Goal: Check status: Check status

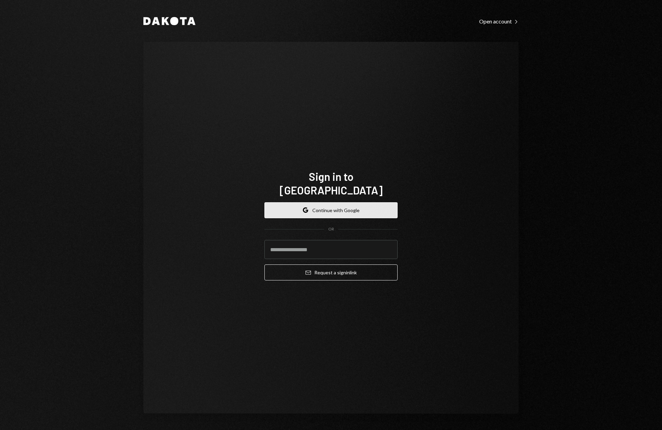
click at [349, 202] on button "Google Continue with Google" at bounding box center [330, 210] width 133 height 16
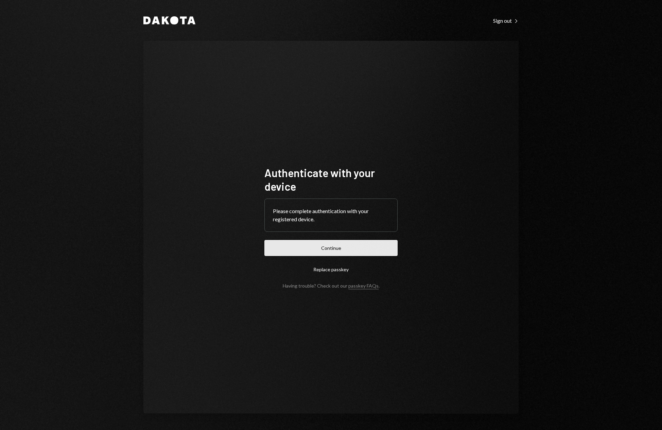
click at [336, 248] on button "Continue" at bounding box center [330, 248] width 133 height 16
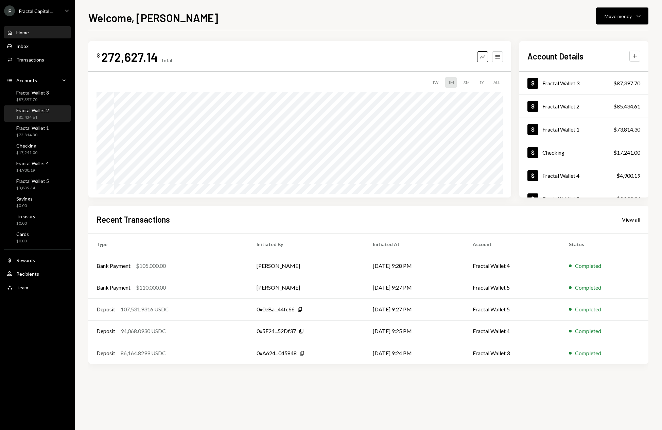
click at [51, 113] on div "Fractal Wallet 2 $85,434.61" at bounding box center [37, 113] width 61 height 13
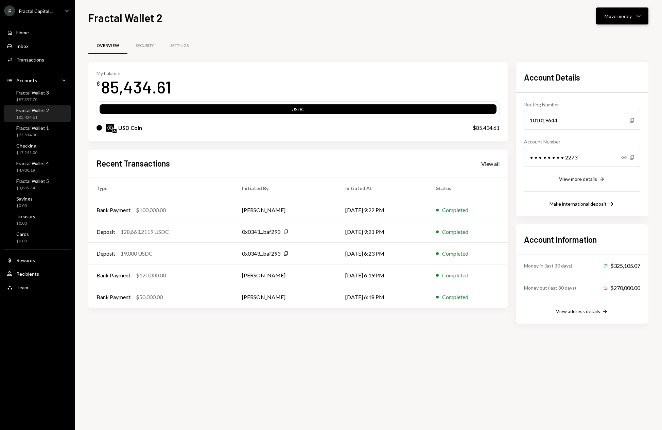
click at [641, 15] on icon "Caret Down" at bounding box center [639, 16] width 8 height 8
click at [600, 68] on div "Deposit" at bounding box center [617, 67] width 50 height 7
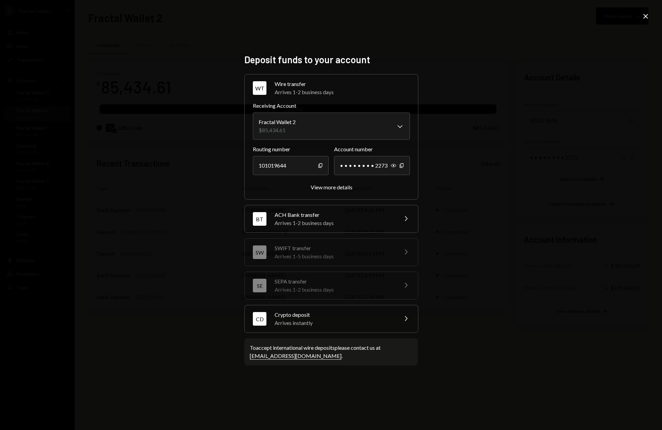
click at [343, 324] on div "Arrives instantly" at bounding box center [334, 323] width 119 height 8
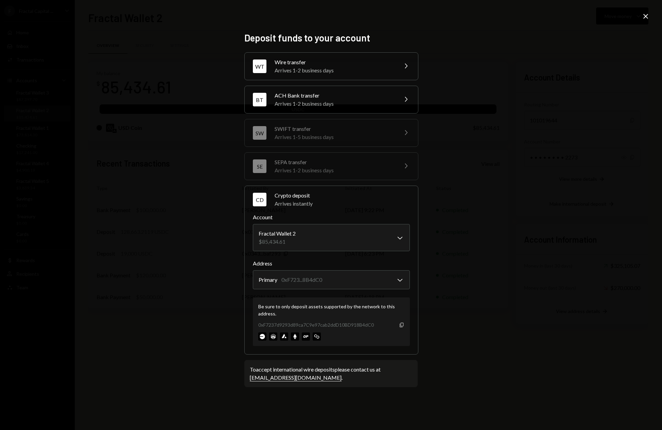
click at [403, 326] on icon "button" at bounding box center [402, 325] width 4 height 4
click at [645, 16] on icon at bounding box center [645, 16] width 5 height 5
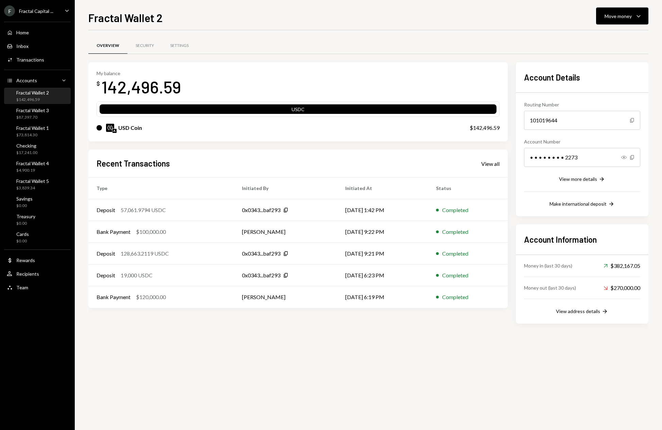
click at [371, 355] on div "Overview Security Settings My balance $ 142,496.59 USDC USD Coin $142,496.59 Re…" at bounding box center [368, 230] width 560 height 400
click at [45, 132] on div "$73,814.30" at bounding box center [32, 135] width 33 height 6
